Goal: Answer question/provide support: Ask a question

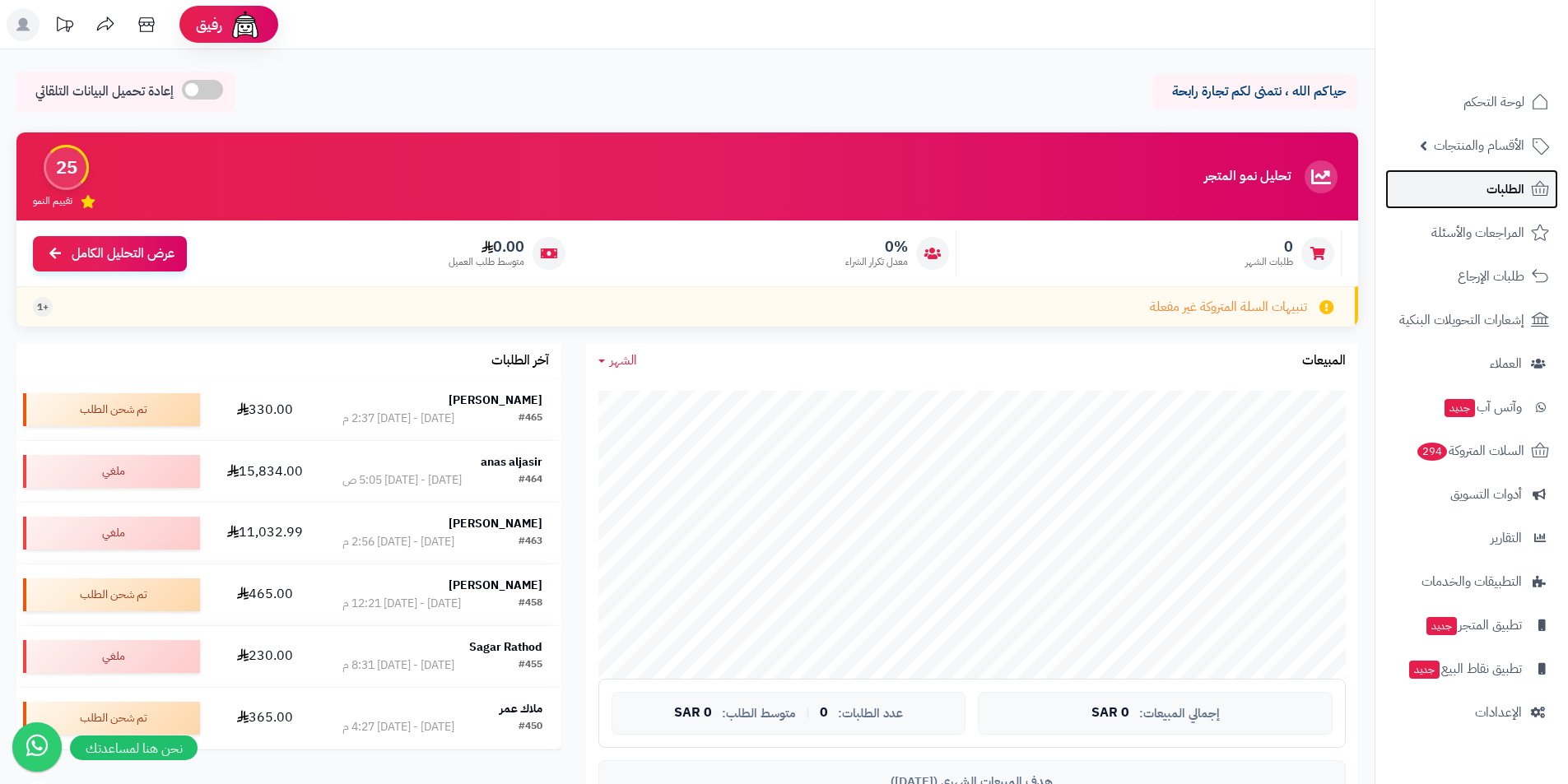
click at [1502, 177] on link "الطلبات" at bounding box center [1472, 189] width 172 height 39
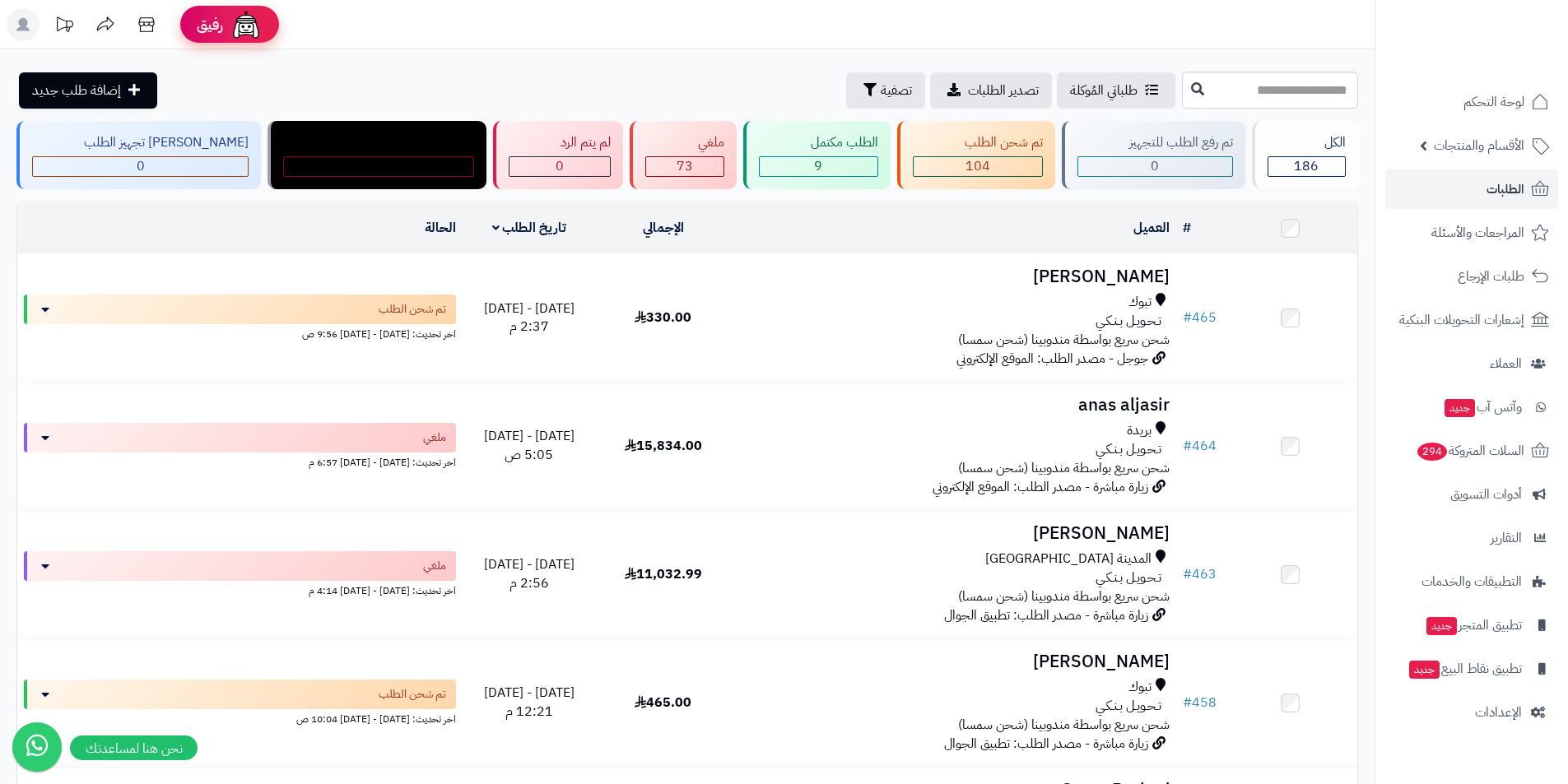
click at [228, 20] on div "رفيق" at bounding box center [229, 25] width 66 height 33
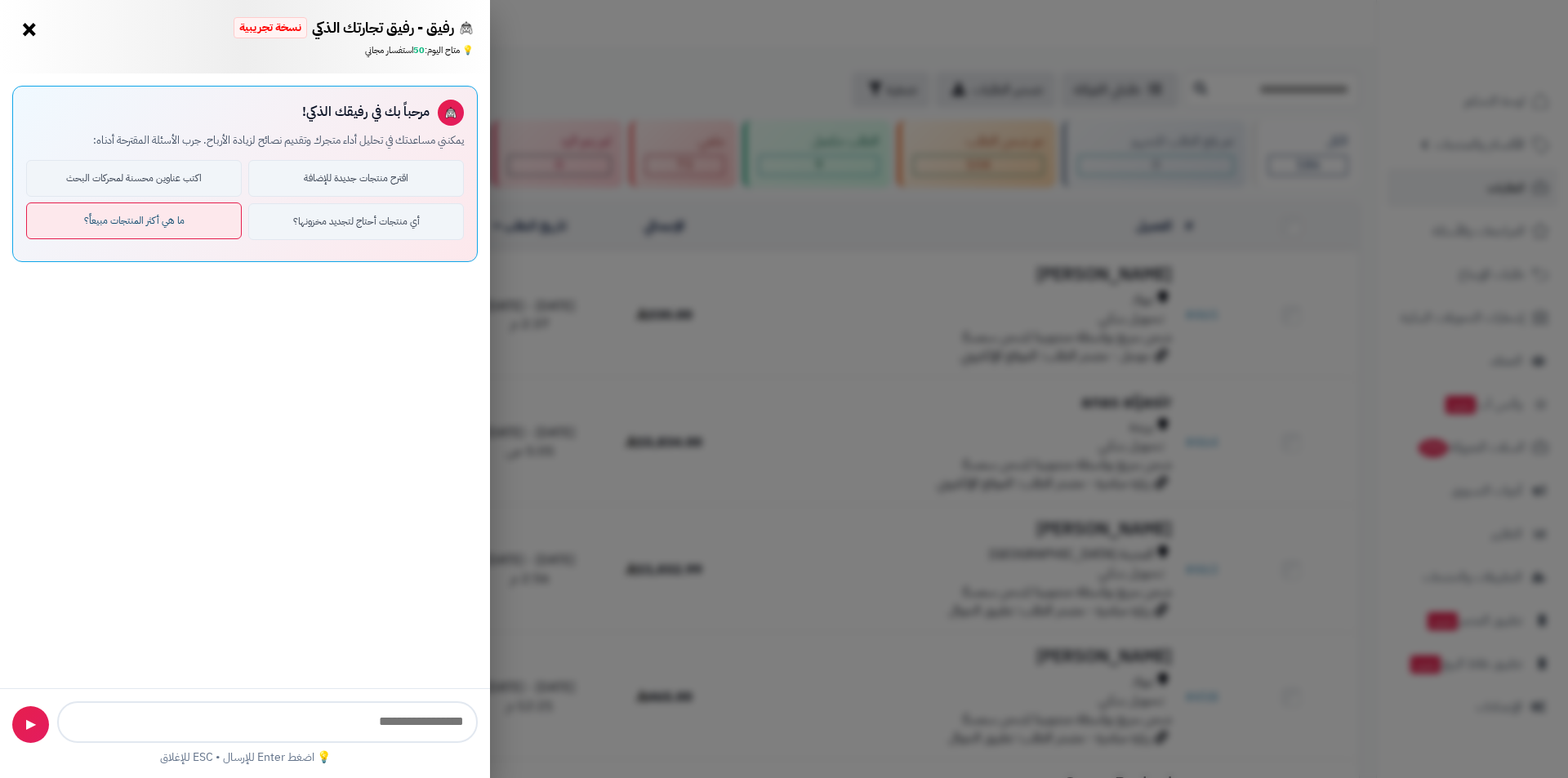
click at [176, 219] on button "ما هي أكثر المنتجات مبيعاً؟" at bounding box center [134, 221] width 216 height 36
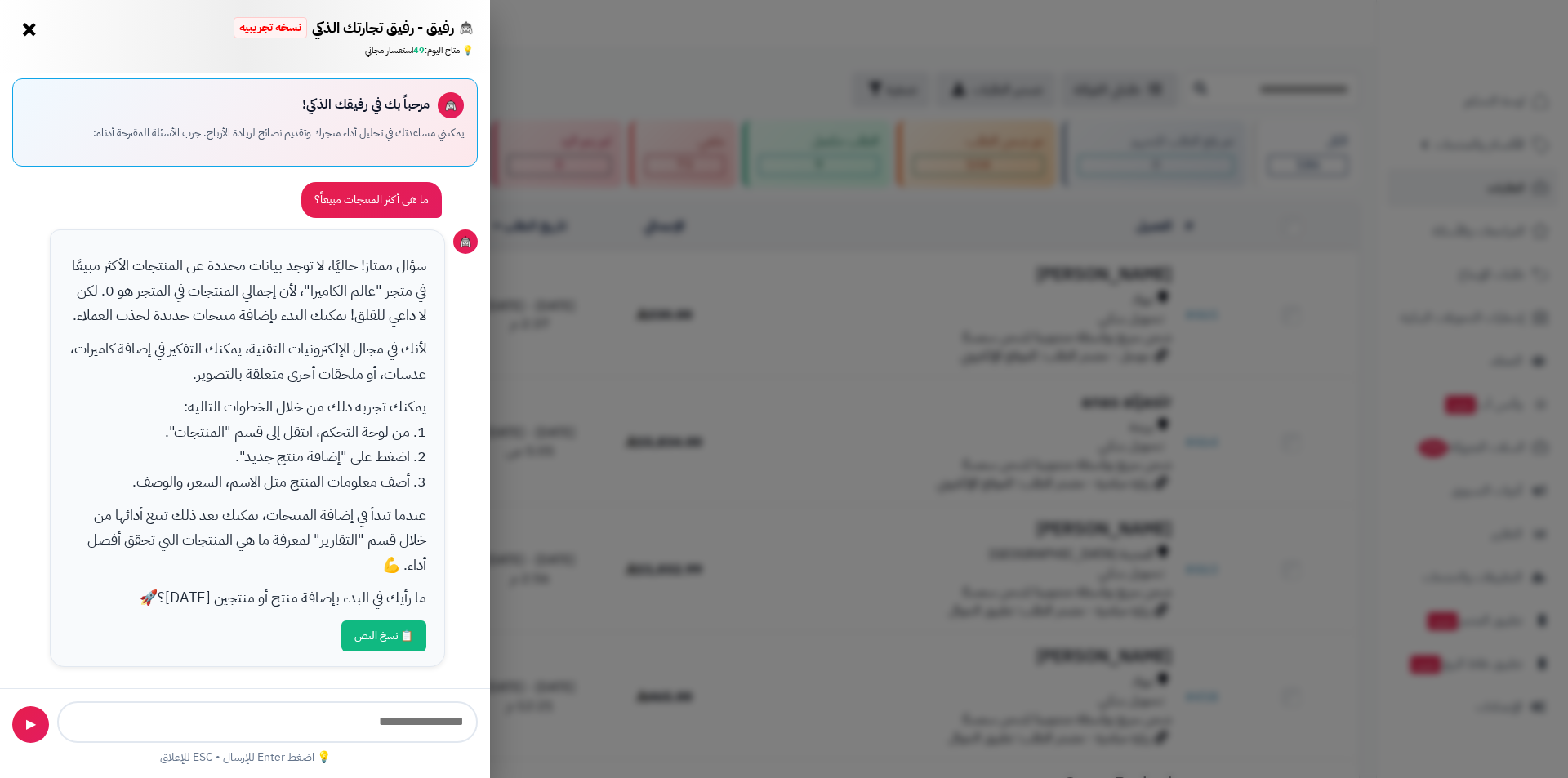
scroll to position [8, 0]
click at [29, 29] on button "×" at bounding box center [29, 28] width 26 height 26
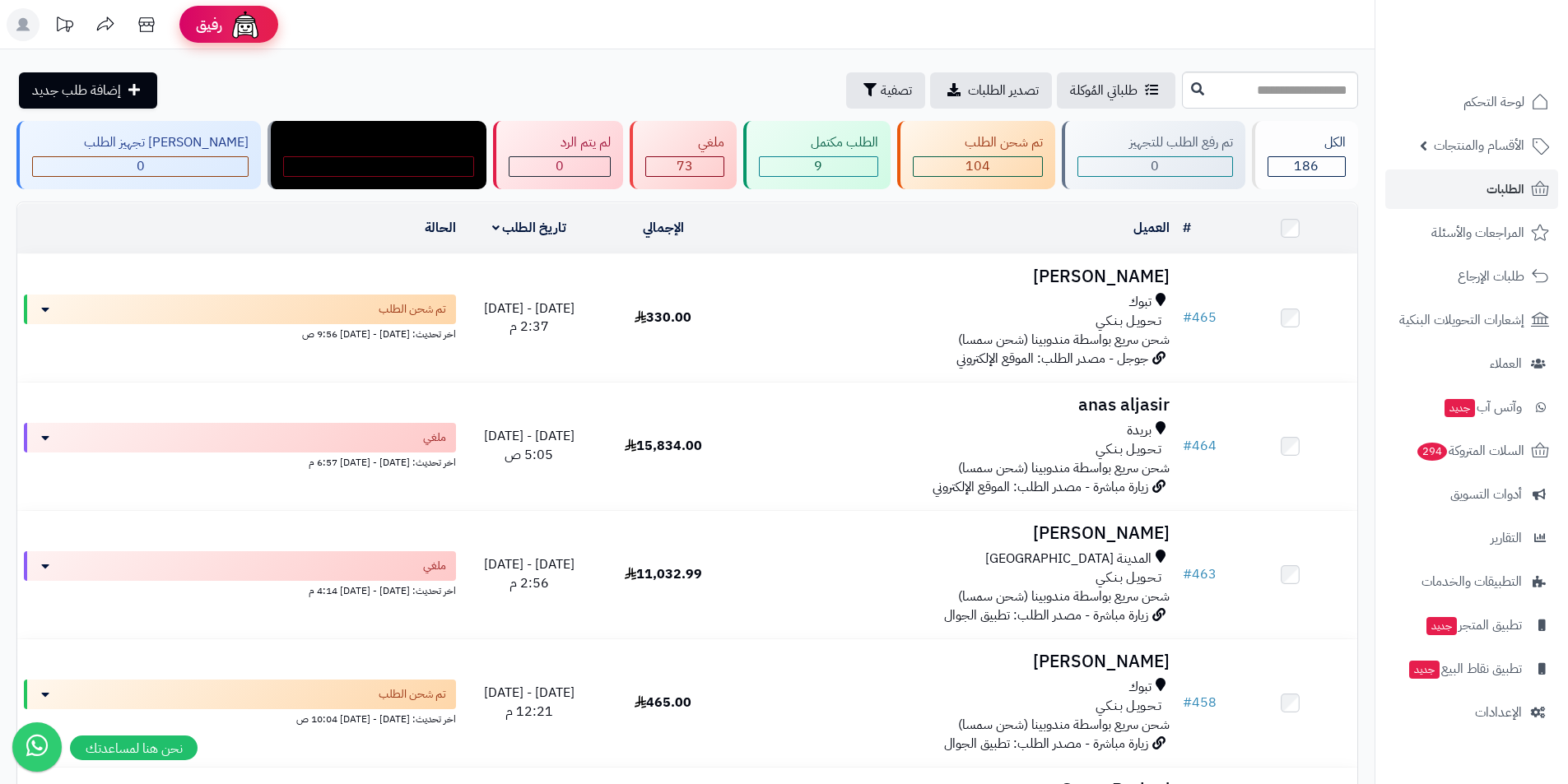
click at [232, 23] on img at bounding box center [245, 25] width 33 height 33
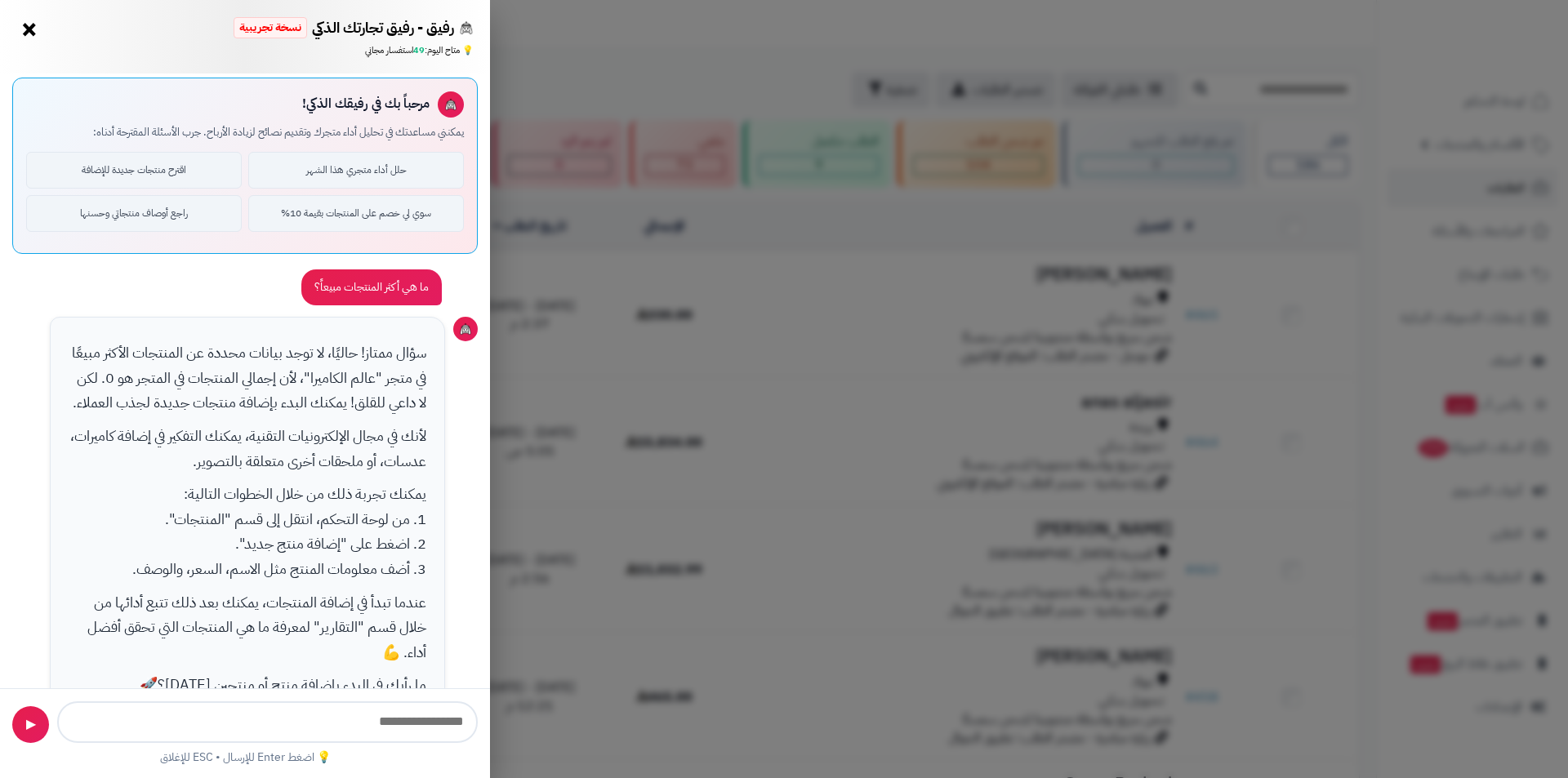
scroll to position [96, 0]
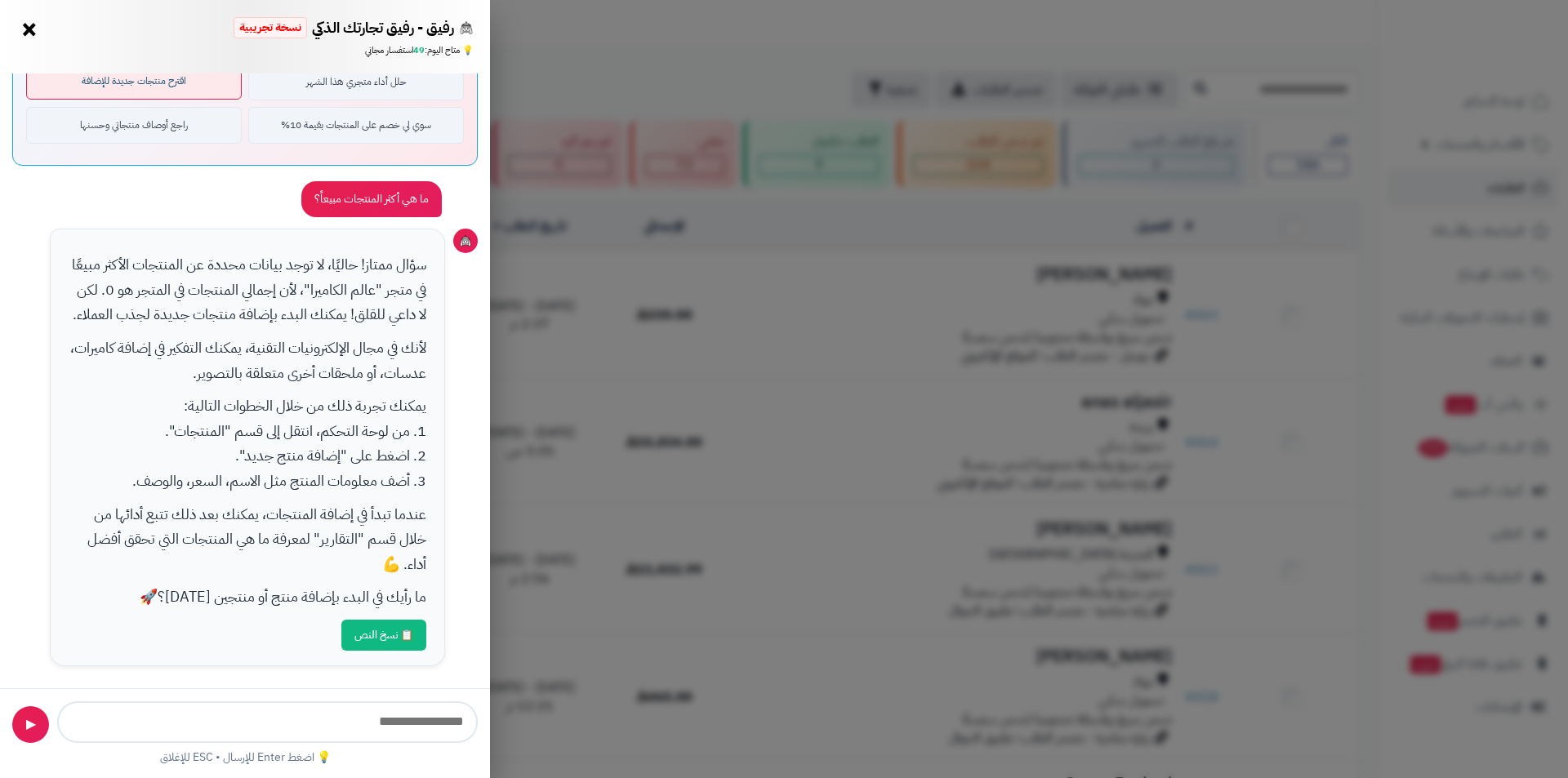
click at [158, 84] on button "اقترح منتجات جديدة للإضافة" at bounding box center [134, 81] width 216 height 36
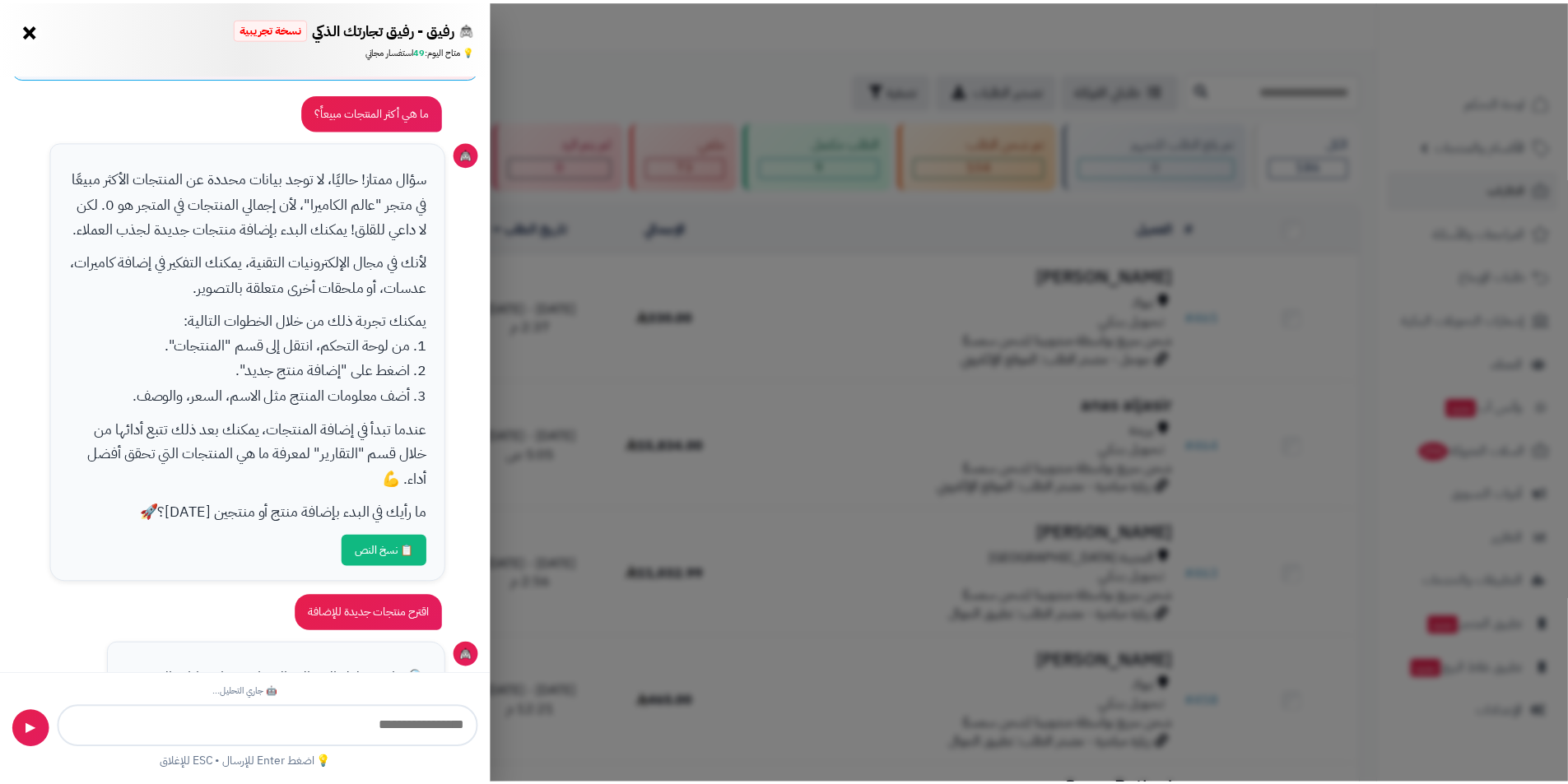
scroll to position [161, 0]
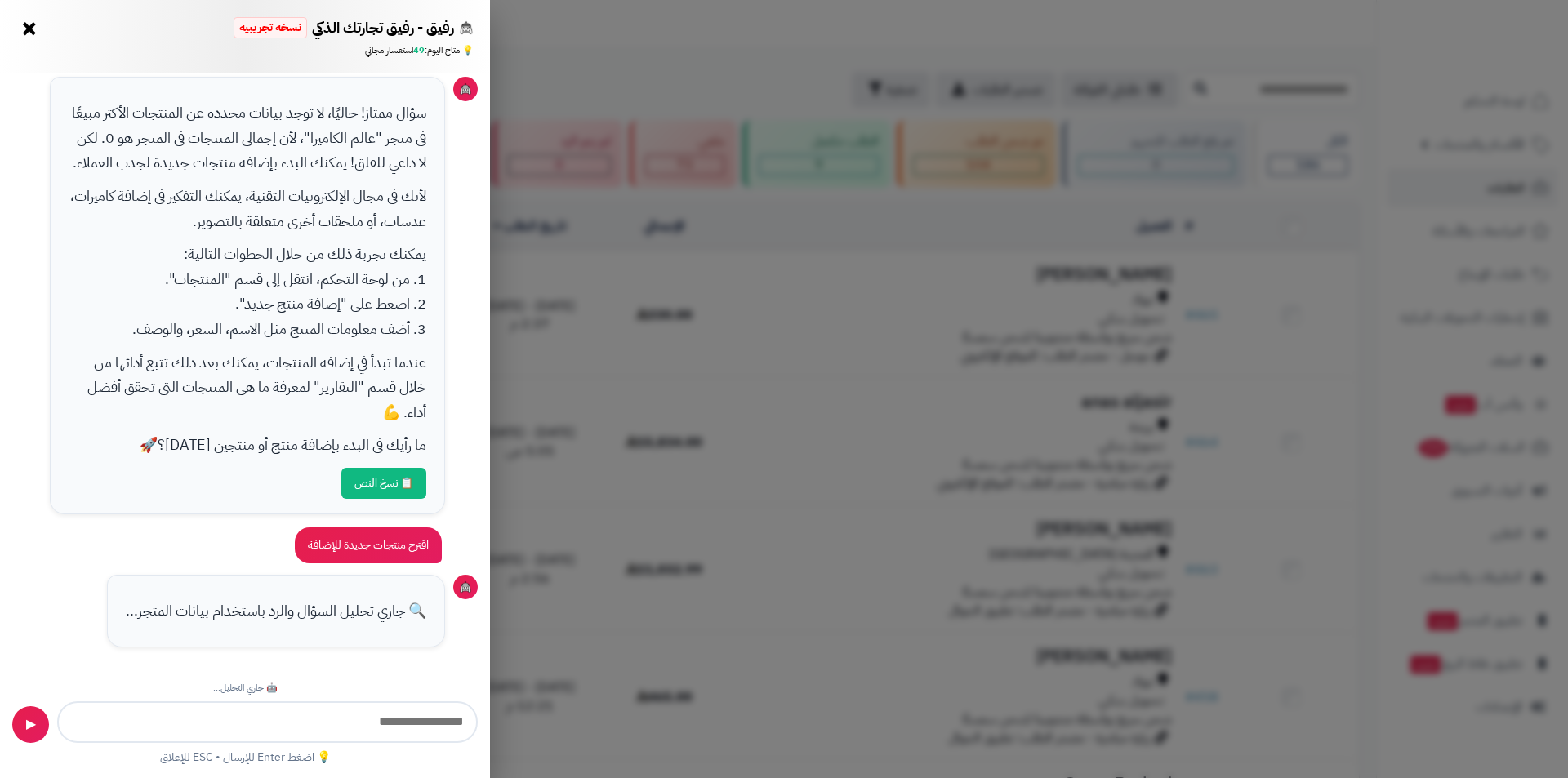
click at [32, 35] on button "×" at bounding box center [29, 28] width 26 height 26
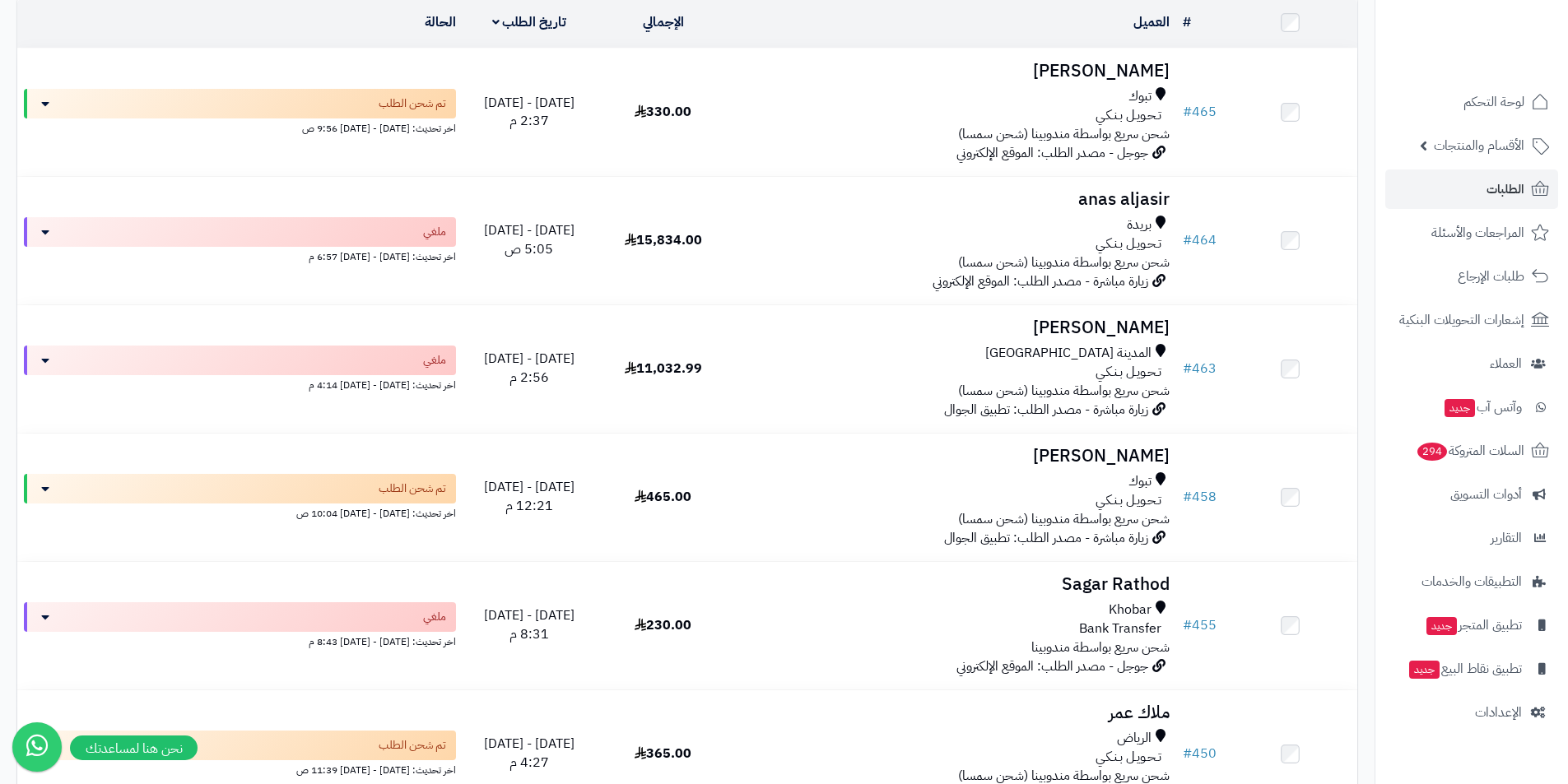
scroll to position [164, 0]
